Goal: Information Seeking & Learning: Learn about a topic

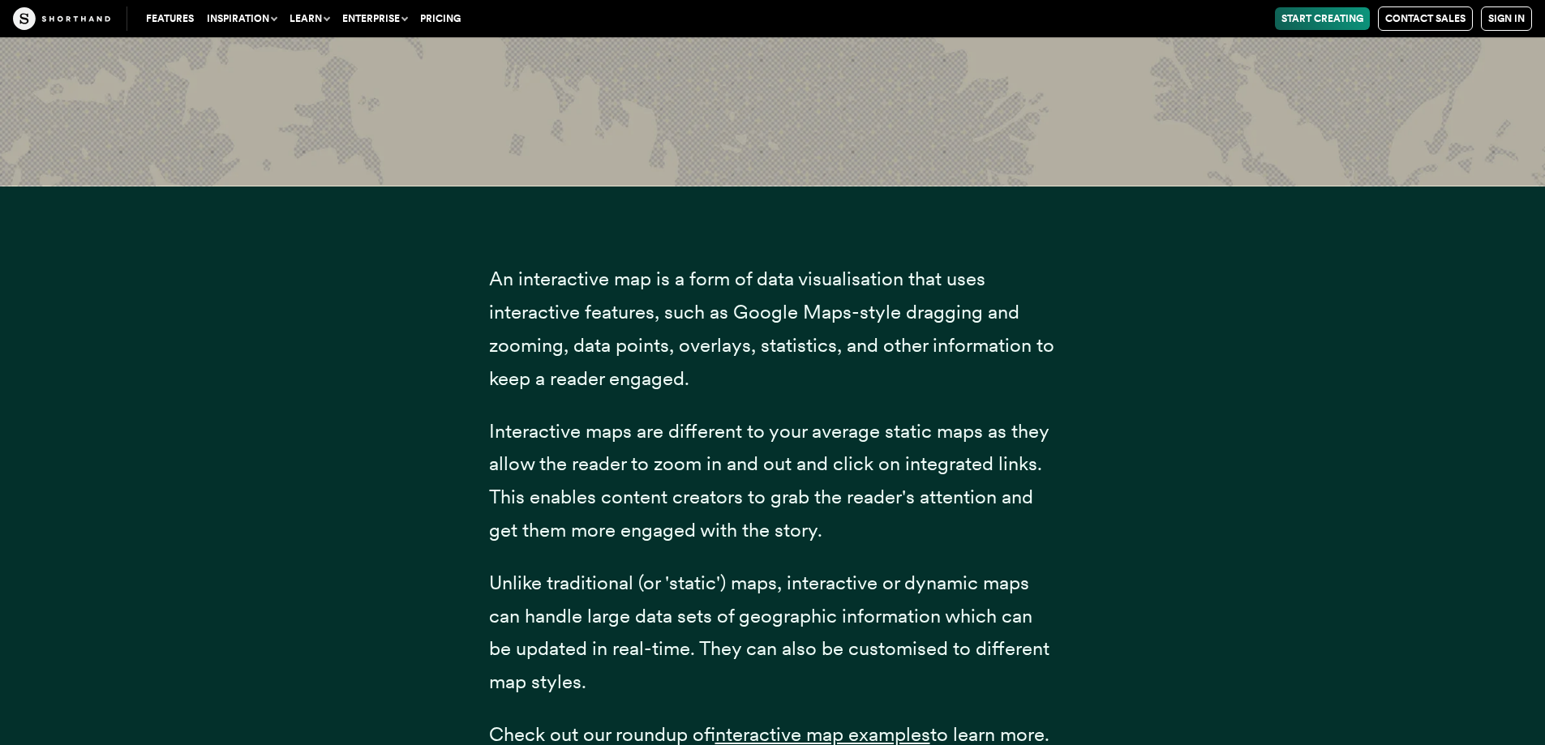
scroll to position [2461, 0]
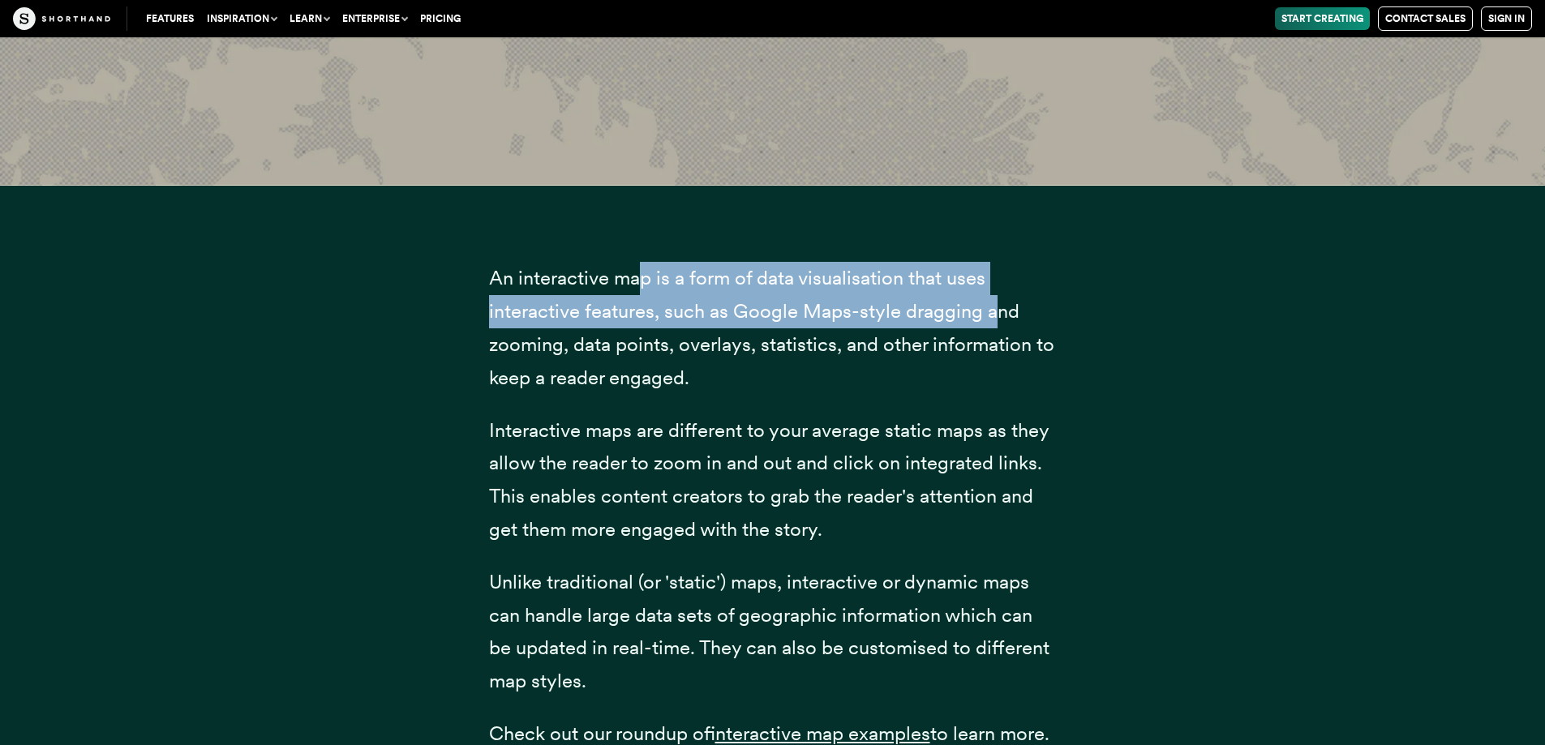
drag, startPoint x: 646, startPoint y: 281, endPoint x: 995, endPoint y: 313, distance: 350.3
click at [995, 313] on span "An interactive map is a form of data visualisation that uses interactive featur…" at bounding box center [771, 327] width 565 height 122
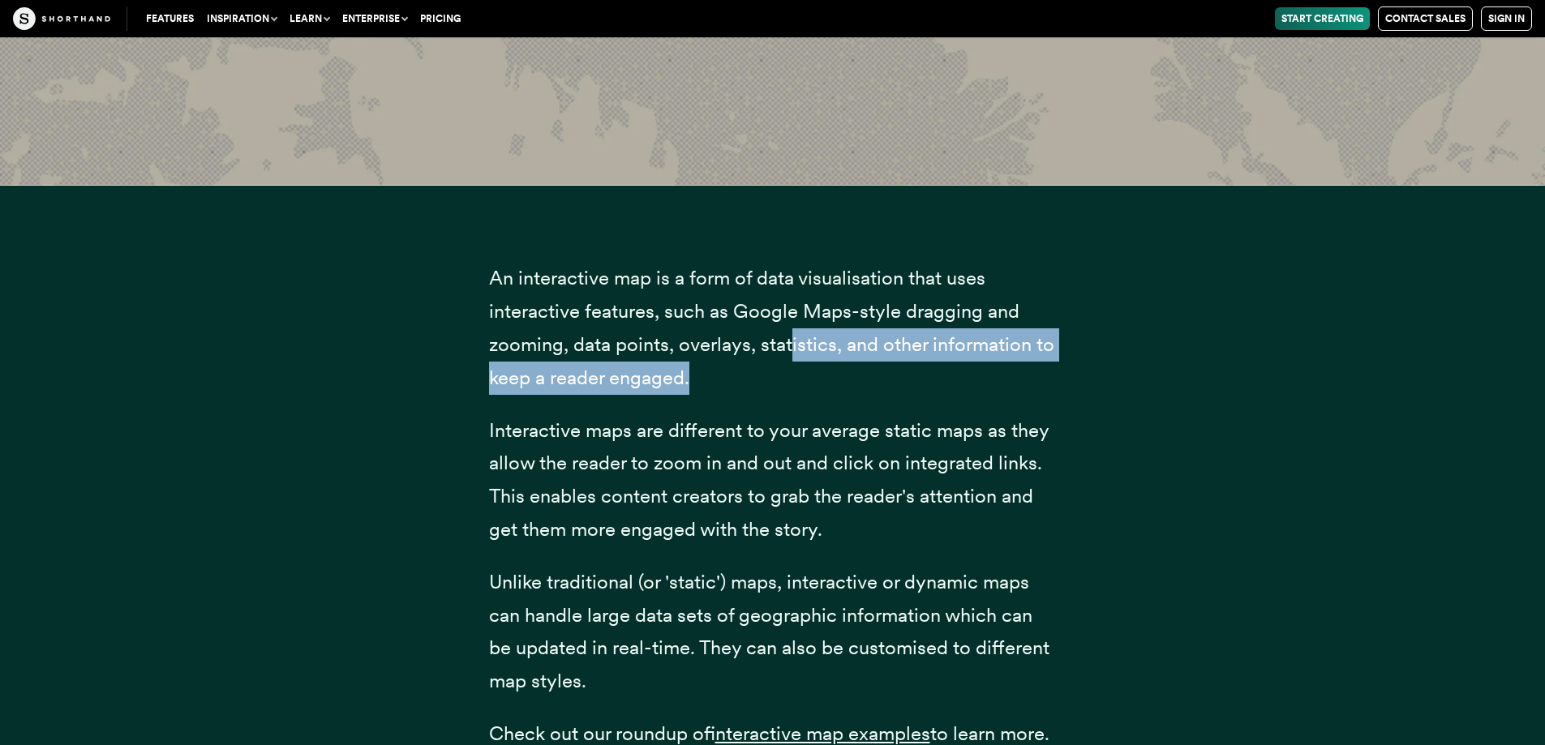
drag, startPoint x: 789, startPoint y: 344, endPoint x: 872, endPoint y: 378, distance: 89.5
click at [872, 378] on p "An interactive map is a form of data visualisation that uses interactive featur…" at bounding box center [773, 328] width 568 height 132
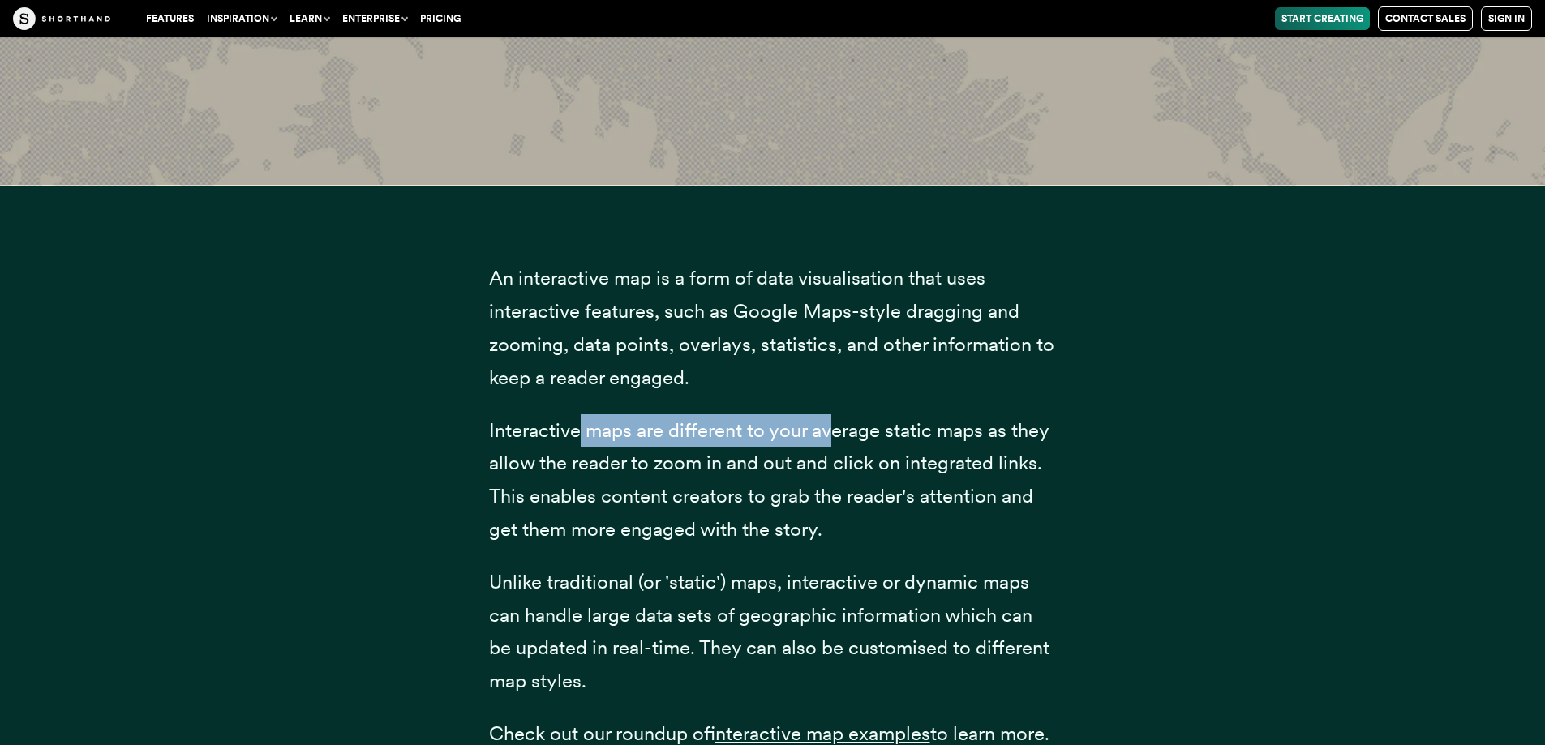
drag, startPoint x: 576, startPoint y: 436, endPoint x: 831, endPoint y: 426, distance: 255.7
click at [831, 426] on span "Interactive maps are different to your average static maps as they allow the re…" at bounding box center [769, 480] width 560 height 122
click at [1016, 424] on span "Interactive maps are different to your average static maps as they allow the re…" at bounding box center [769, 480] width 560 height 122
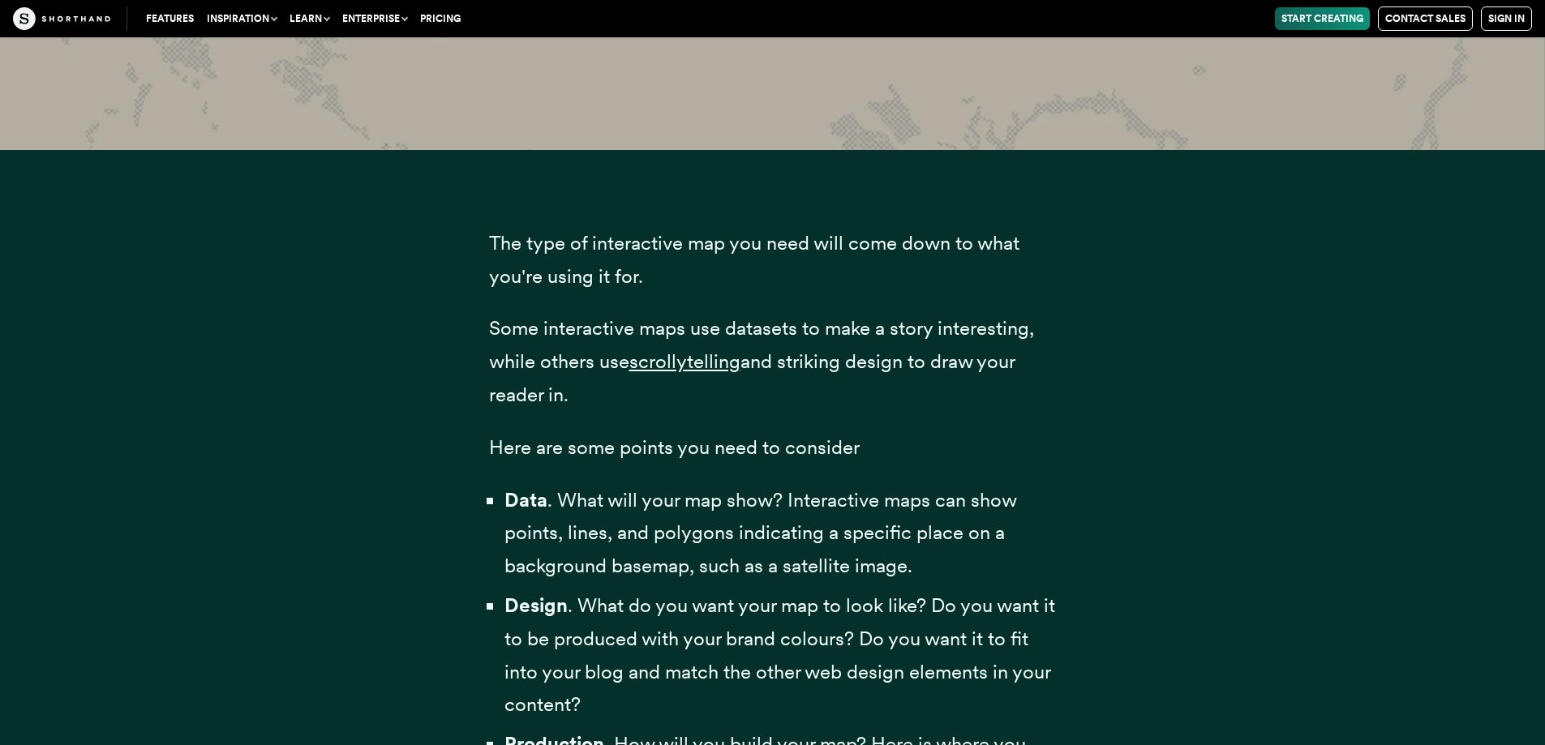
scroll to position [4619, 0]
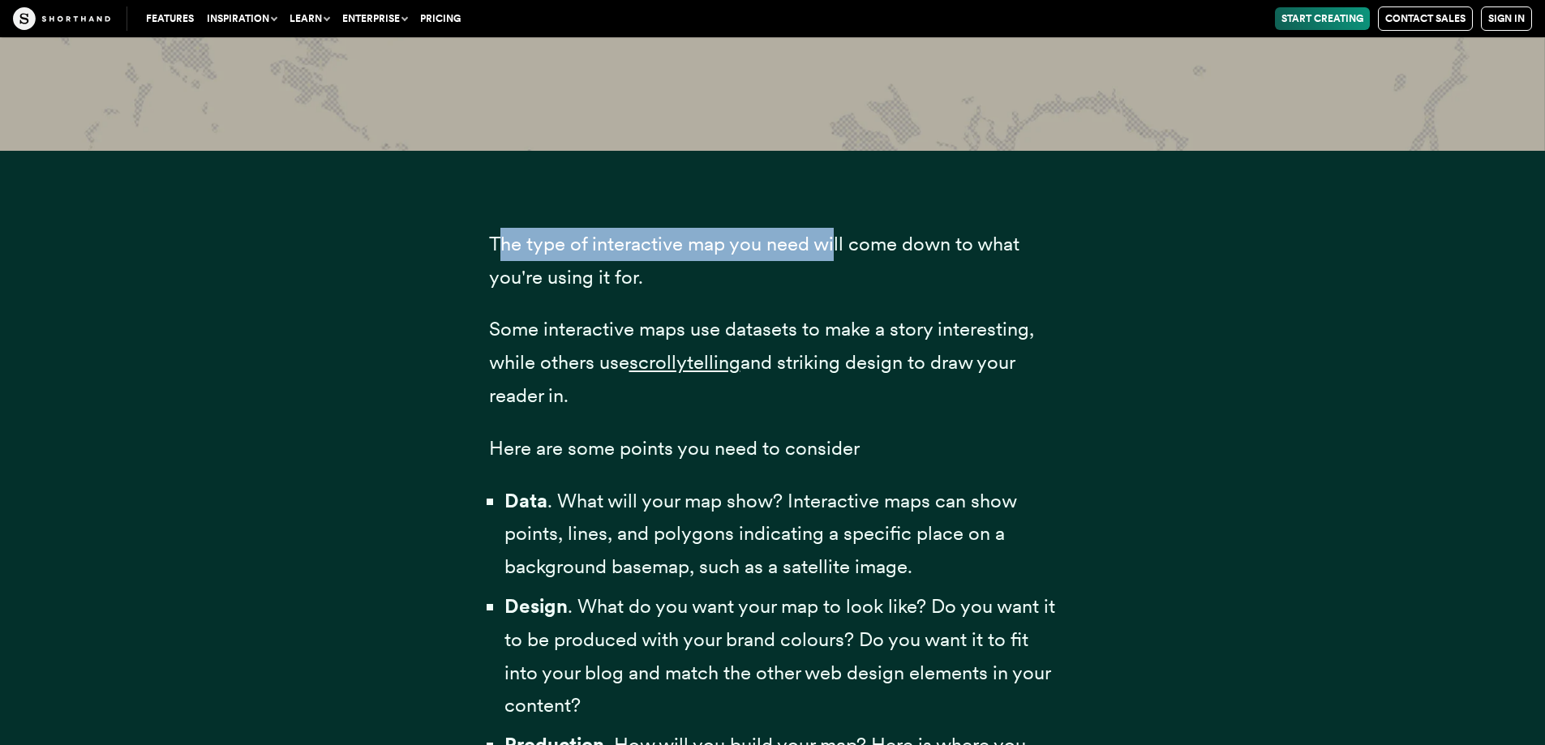
drag, startPoint x: 504, startPoint y: 273, endPoint x: 836, endPoint y: 288, distance: 332.1
click at [836, 288] on span "The type of interactive map you need will come down to what you're using it for." at bounding box center [754, 260] width 531 height 57
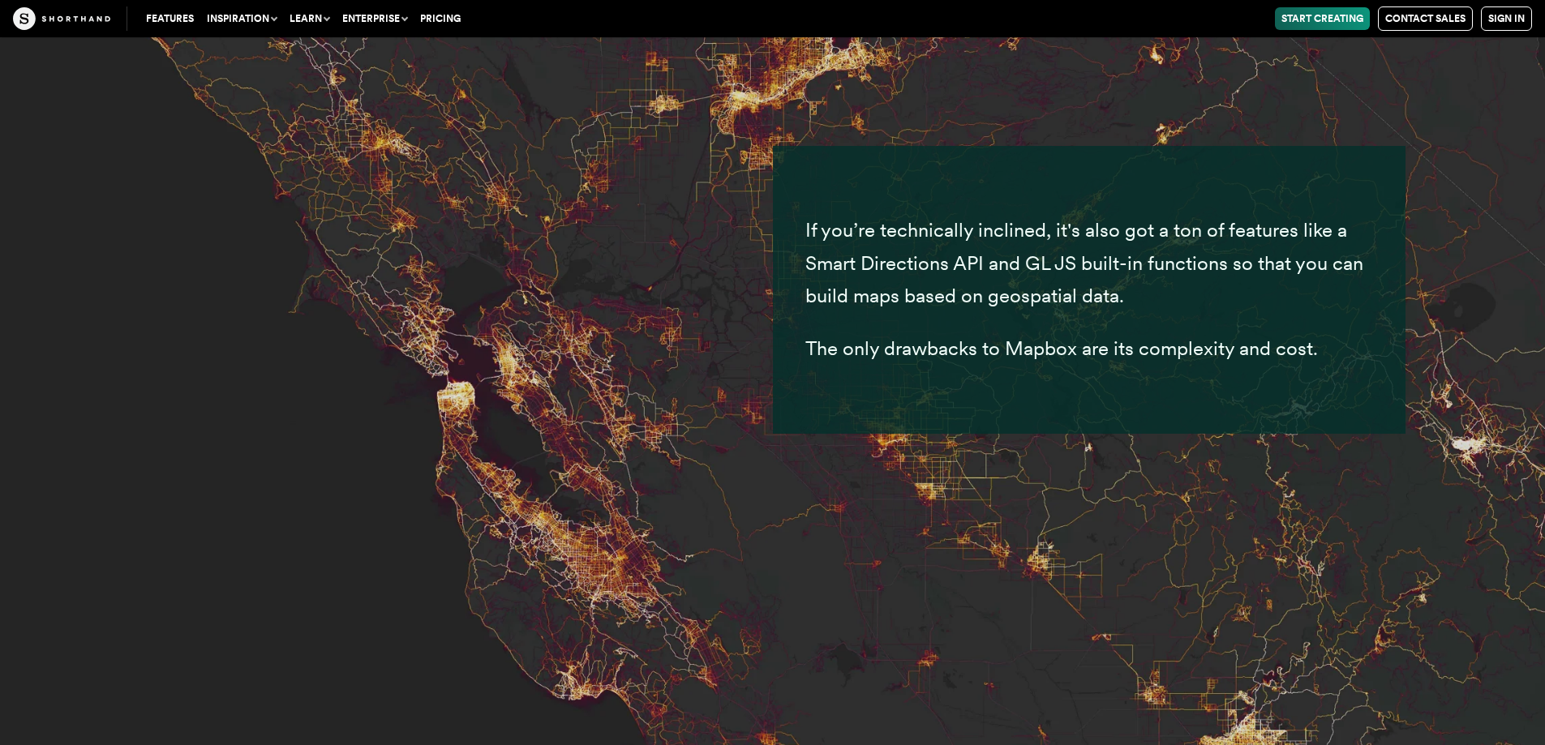
scroll to position [7234, 0]
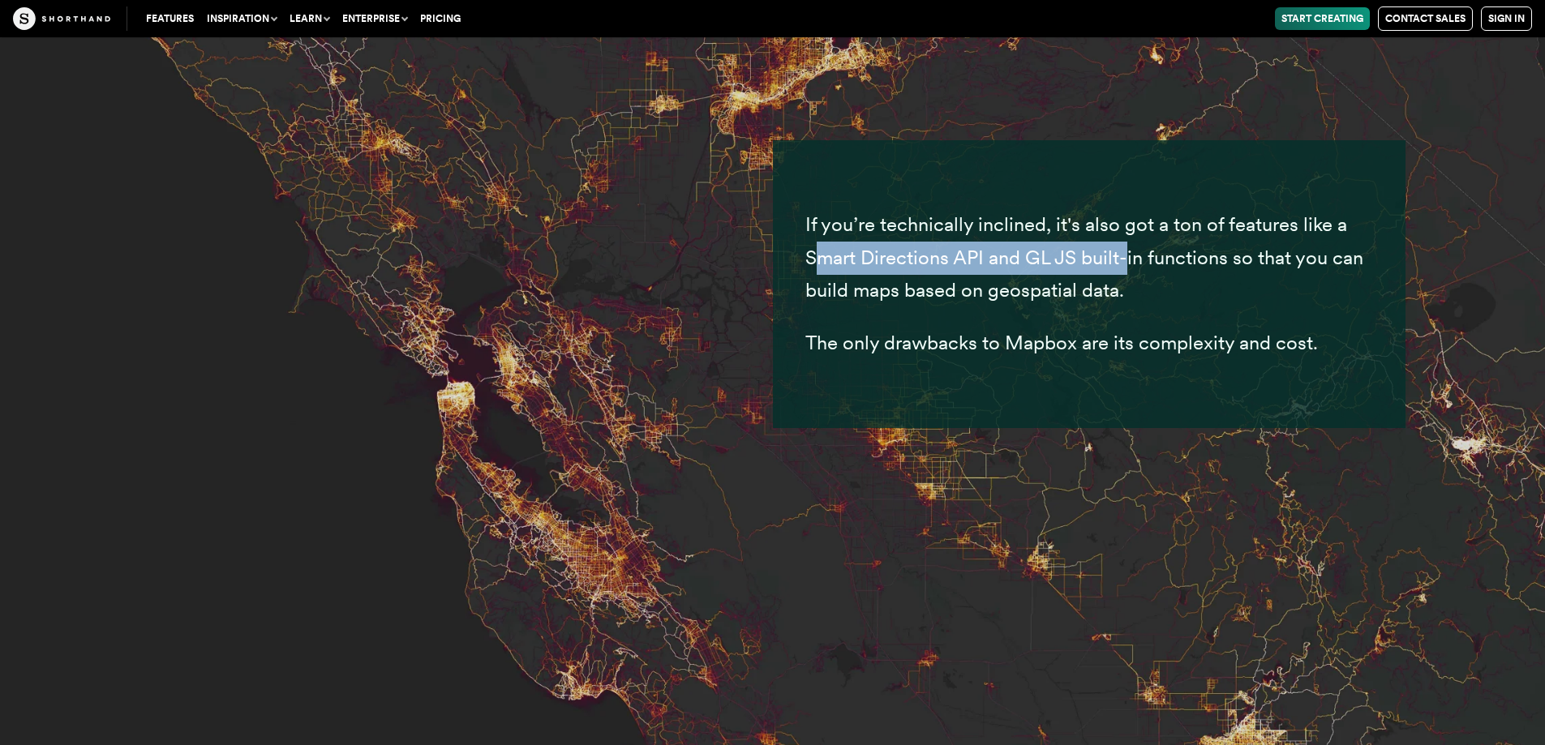
drag, startPoint x: 818, startPoint y: 290, endPoint x: 1129, endPoint y: 294, distance: 311.5
click at [1129, 294] on span "If you’re technically inclined, it's also got a ton of features like a Smart Di…" at bounding box center [1085, 258] width 558 height 90
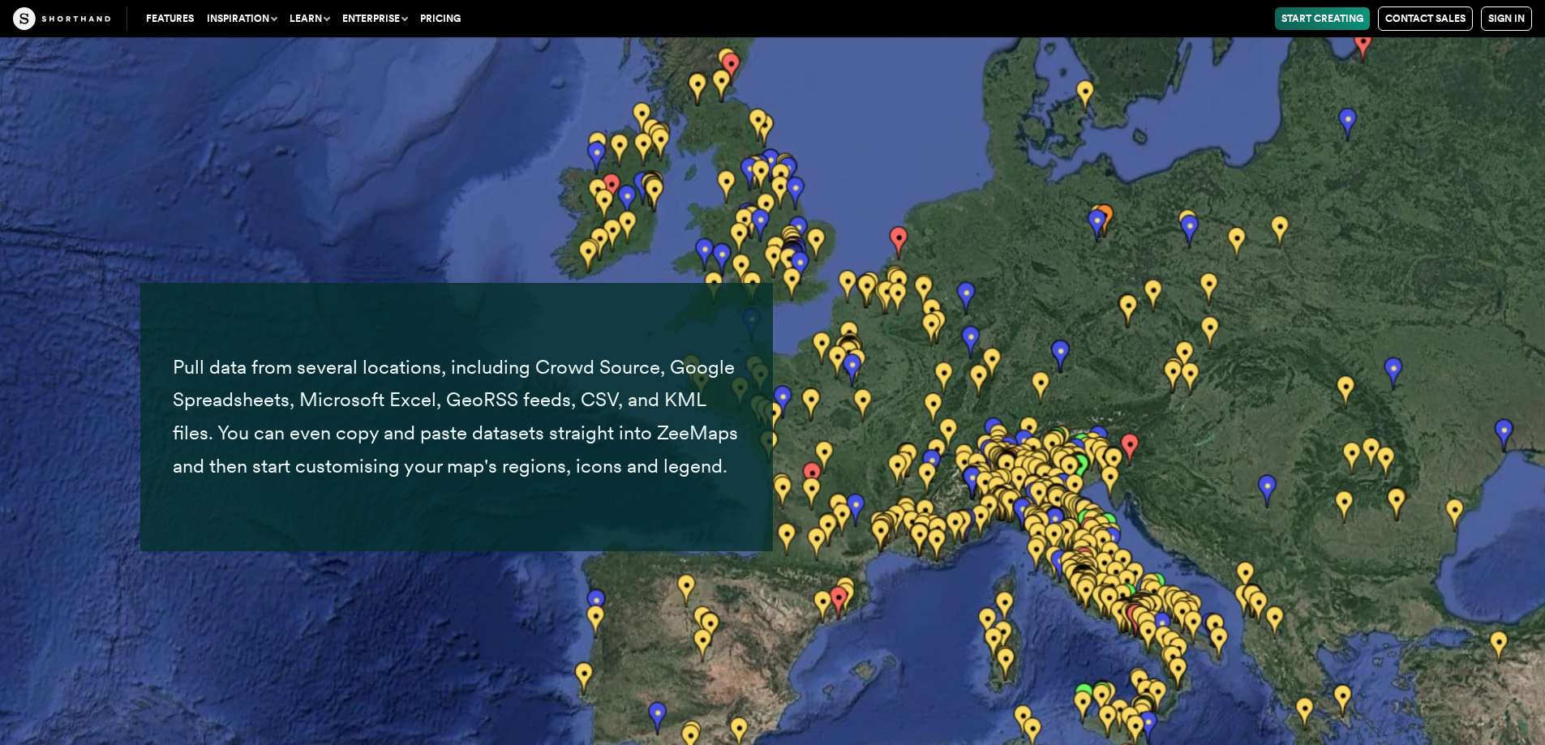
scroll to position [27051, 0]
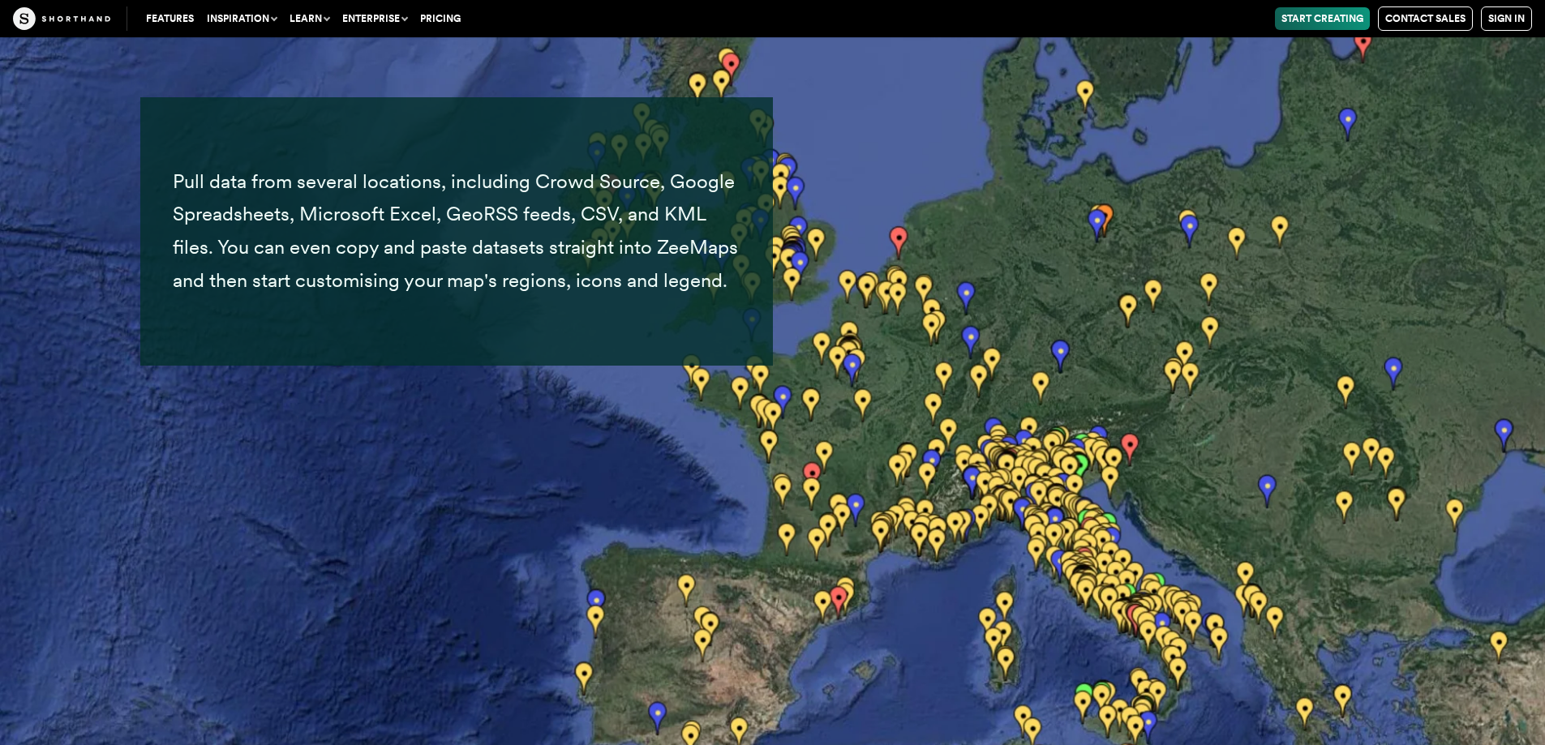
click at [585, 501] on img at bounding box center [772, 372] width 1545 height 745
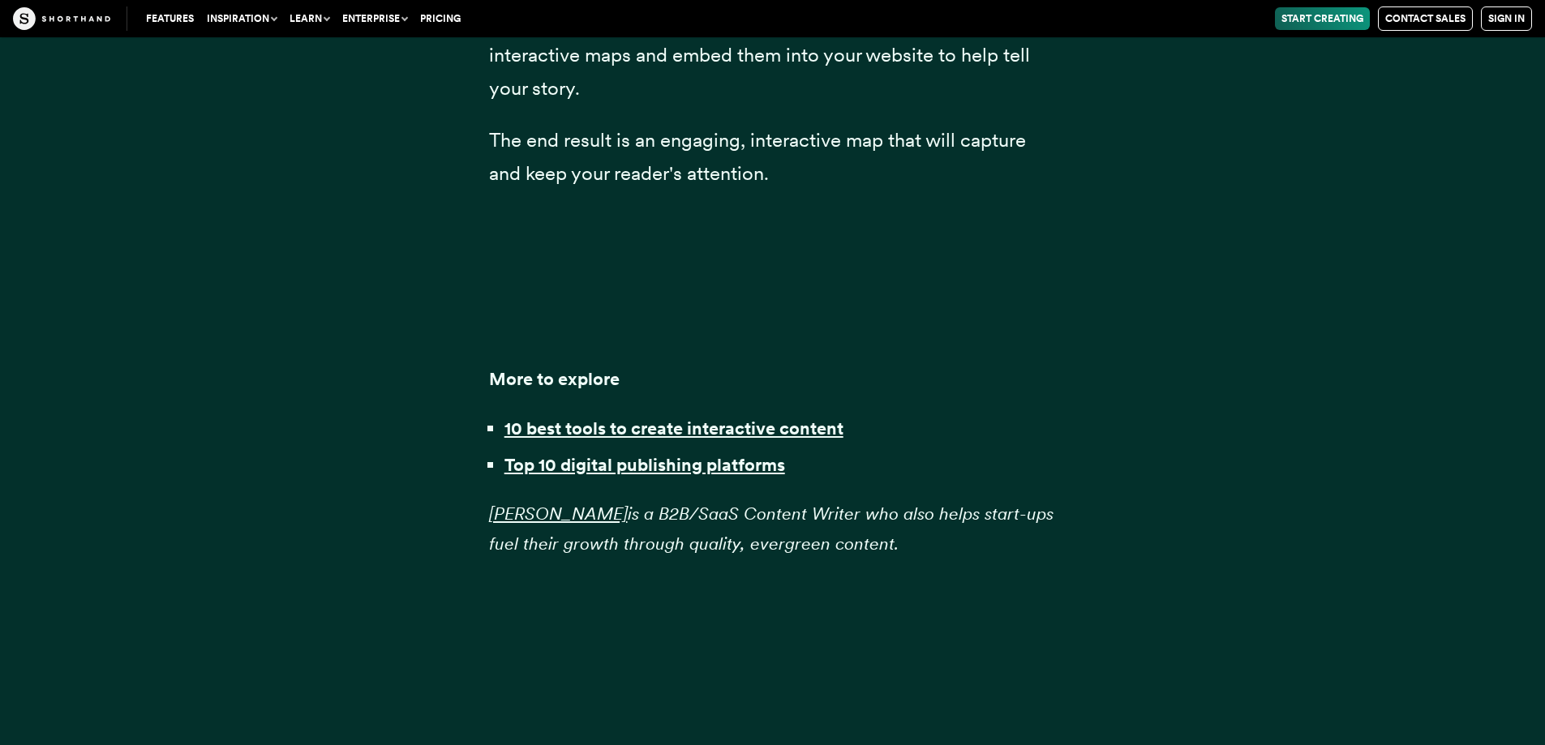
scroll to position [43351, 0]
